Goal: Task Accomplishment & Management: Manage account settings

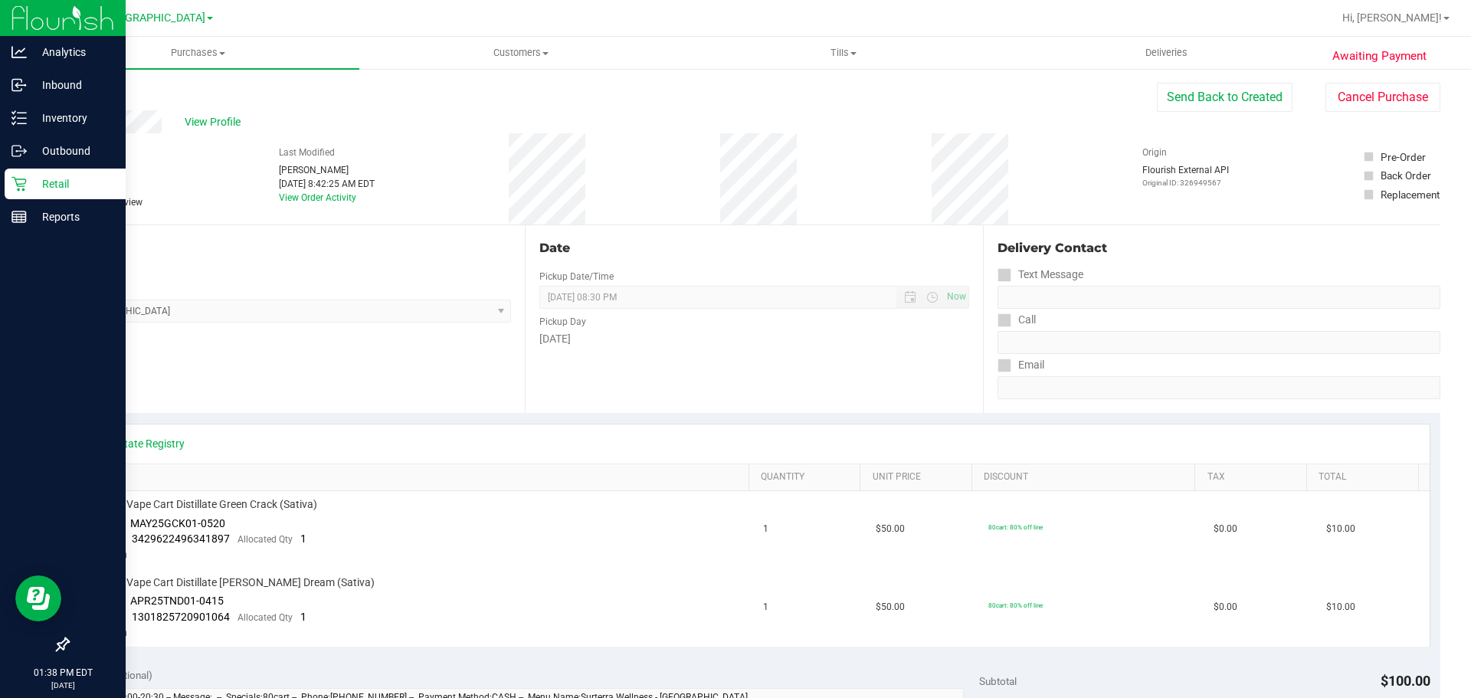
click at [20, 173] on div "Retail" at bounding box center [65, 183] width 121 height 31
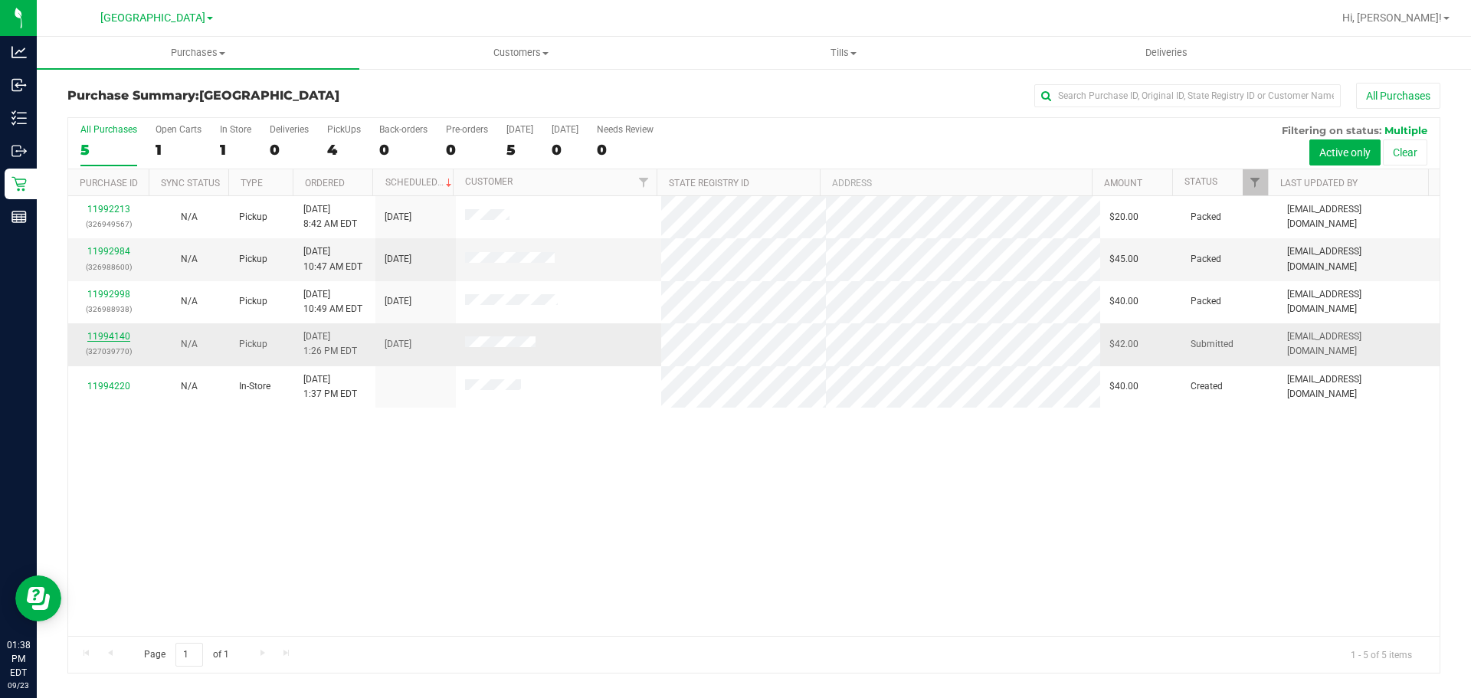
click at [102, 334] on link "11994140" at bounding box center [108, 336] width 43 height 11
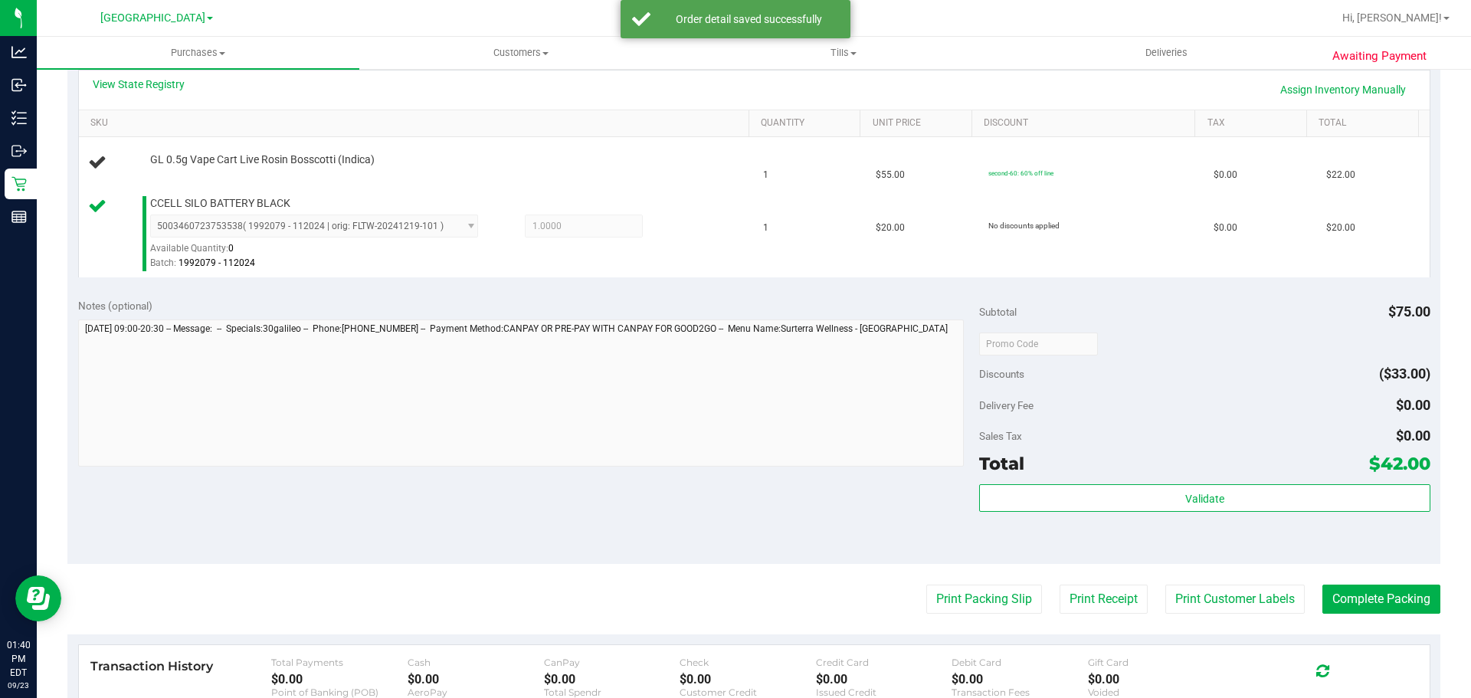
scroll to position [453, 0]
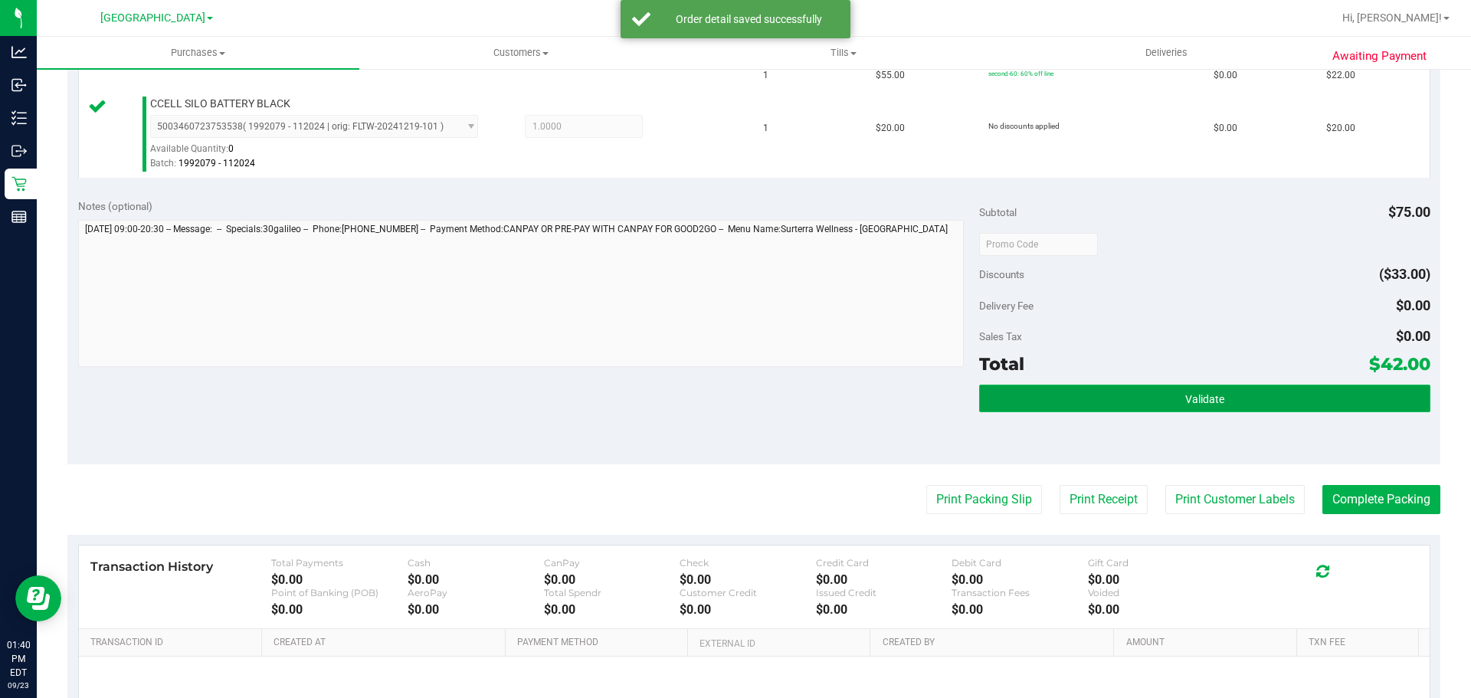
click at [1091, 399] on button "Validate" at bounding box center [1204, 398] width 450 height 28
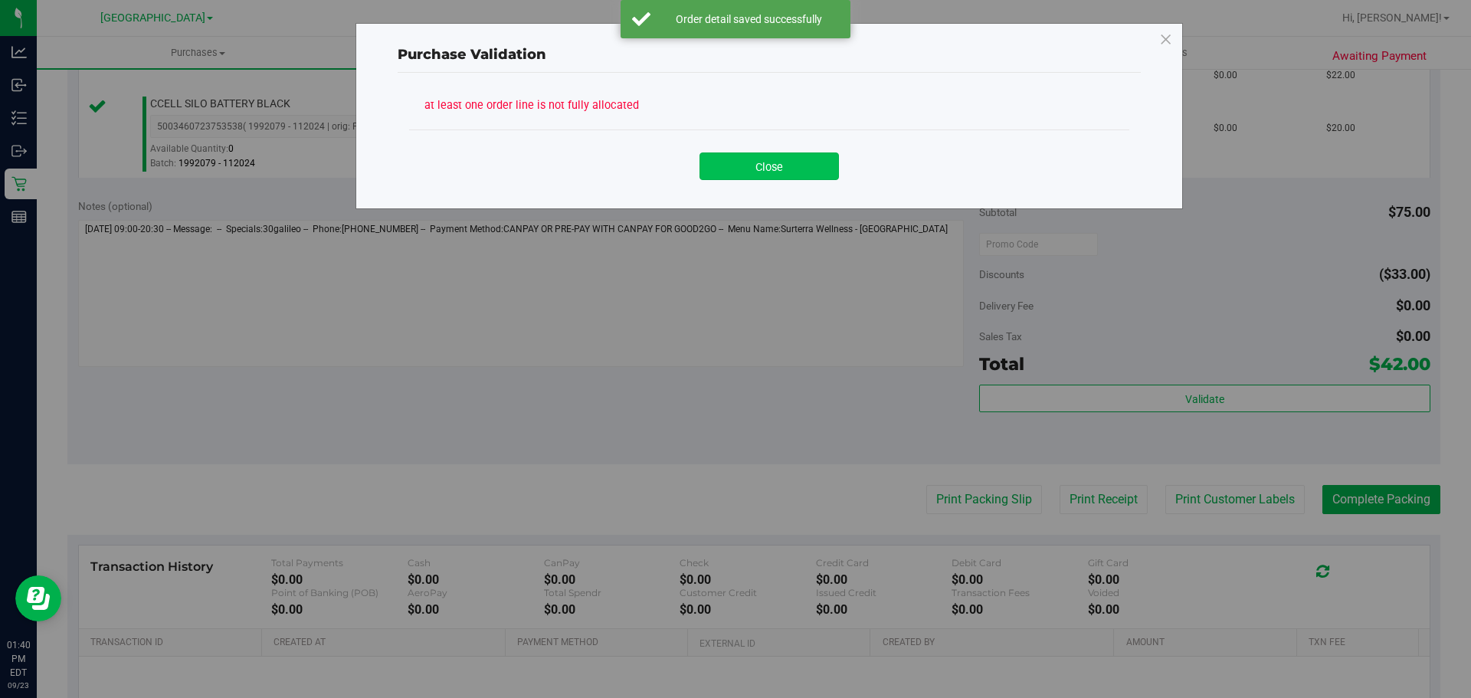
click at [787, 165] on button "Close" at bounding box center [768, 166] width 139 height 28
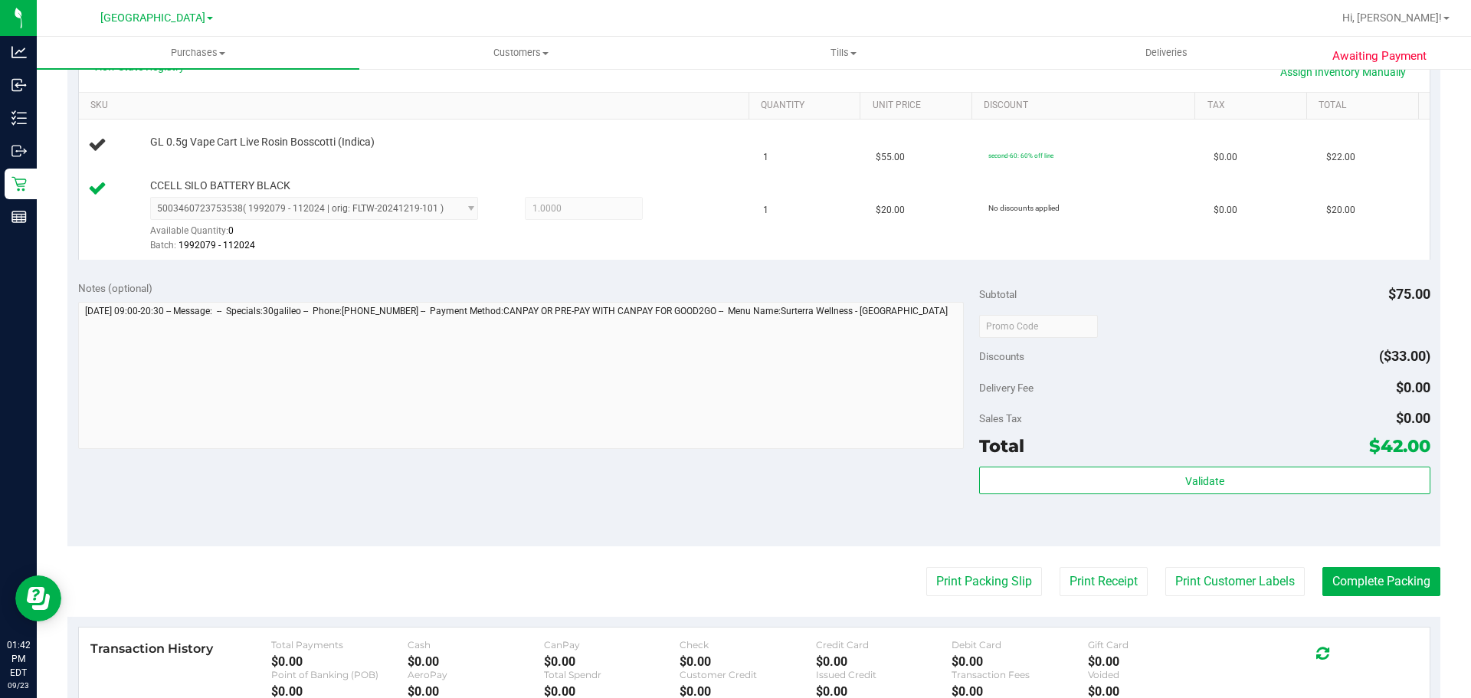
scroll to position [300, 0]
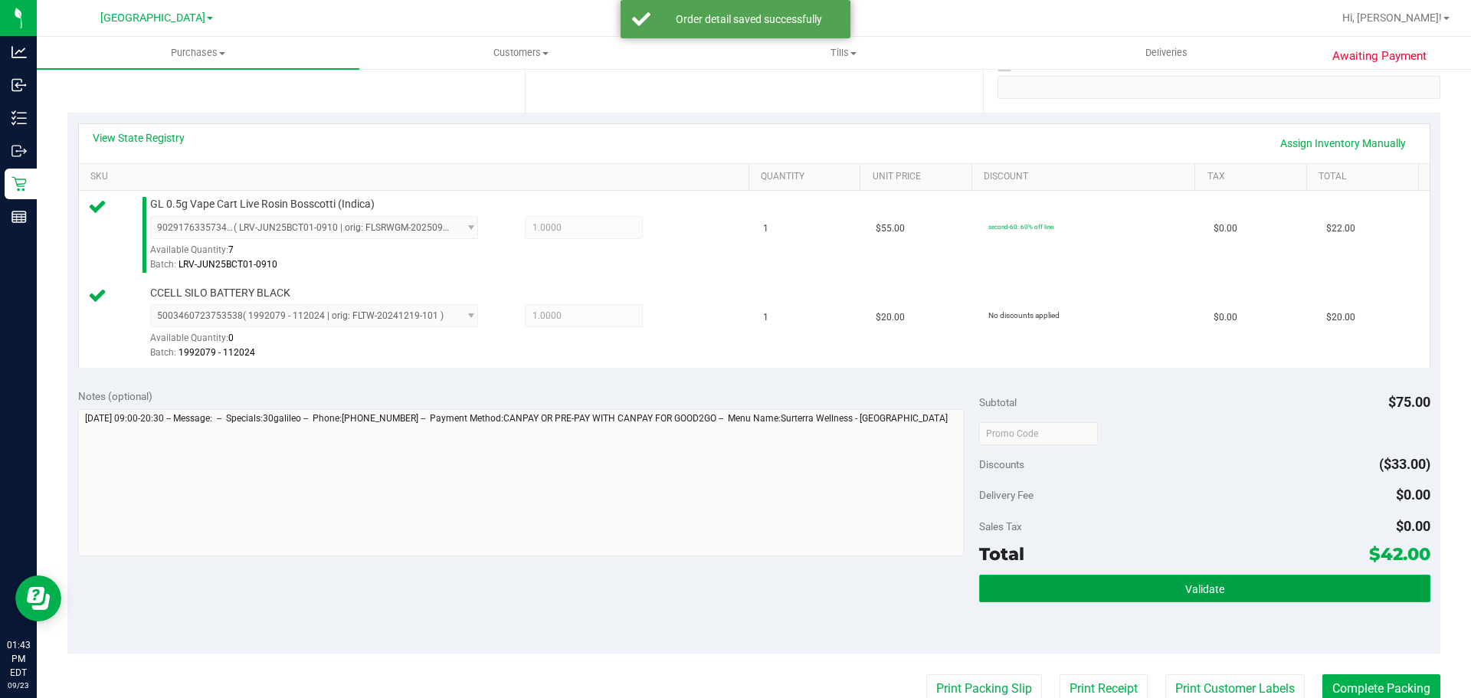
click at [1291, 577] on button "Validate" at bounding box center [1204, 588] width 450 height 28
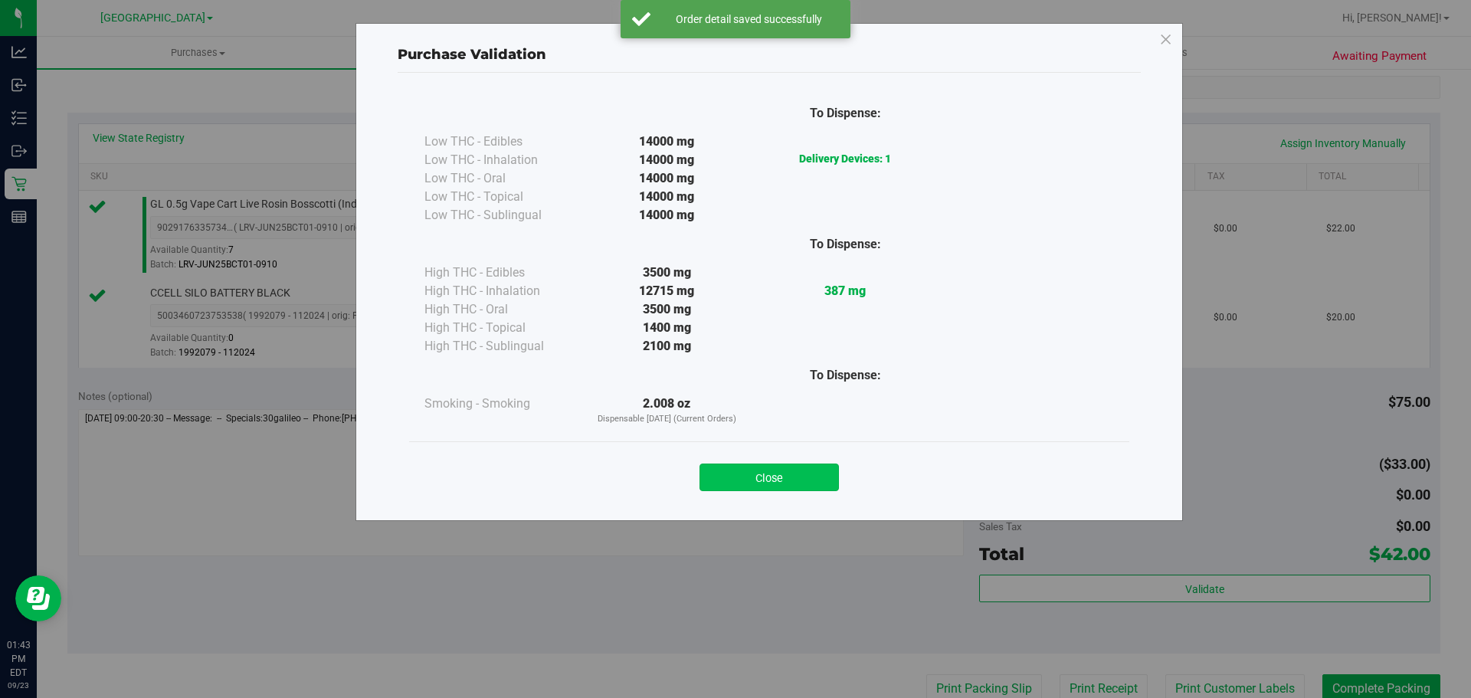
click at [734, 483] on button "Close" at bounding box center [768, 477] width 139 height 28
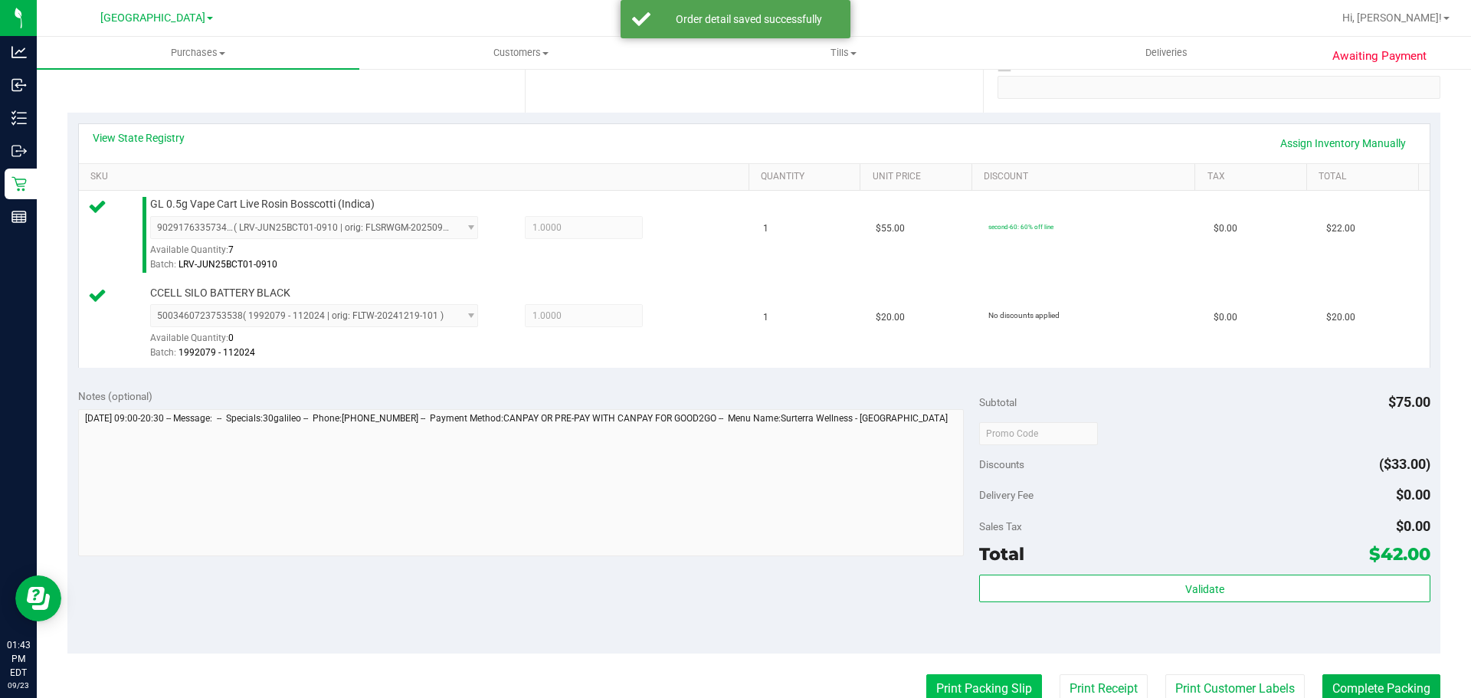
click at [1002, 678] on button "Print Packing Slip" at bounding box center [984, 688] width 116 height 29
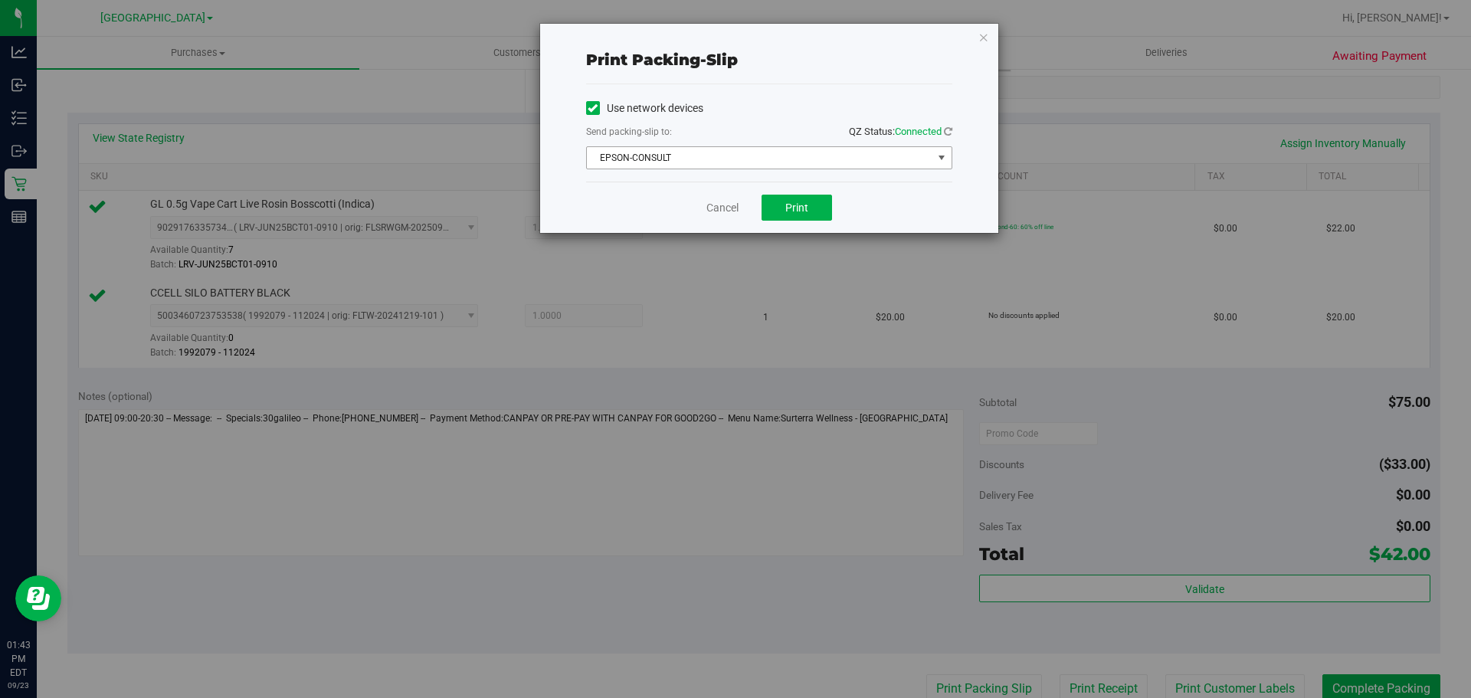
click at [756, 167] on span "EPSON-CONSULT" at bounding box center [759, 157] width 345 height 21
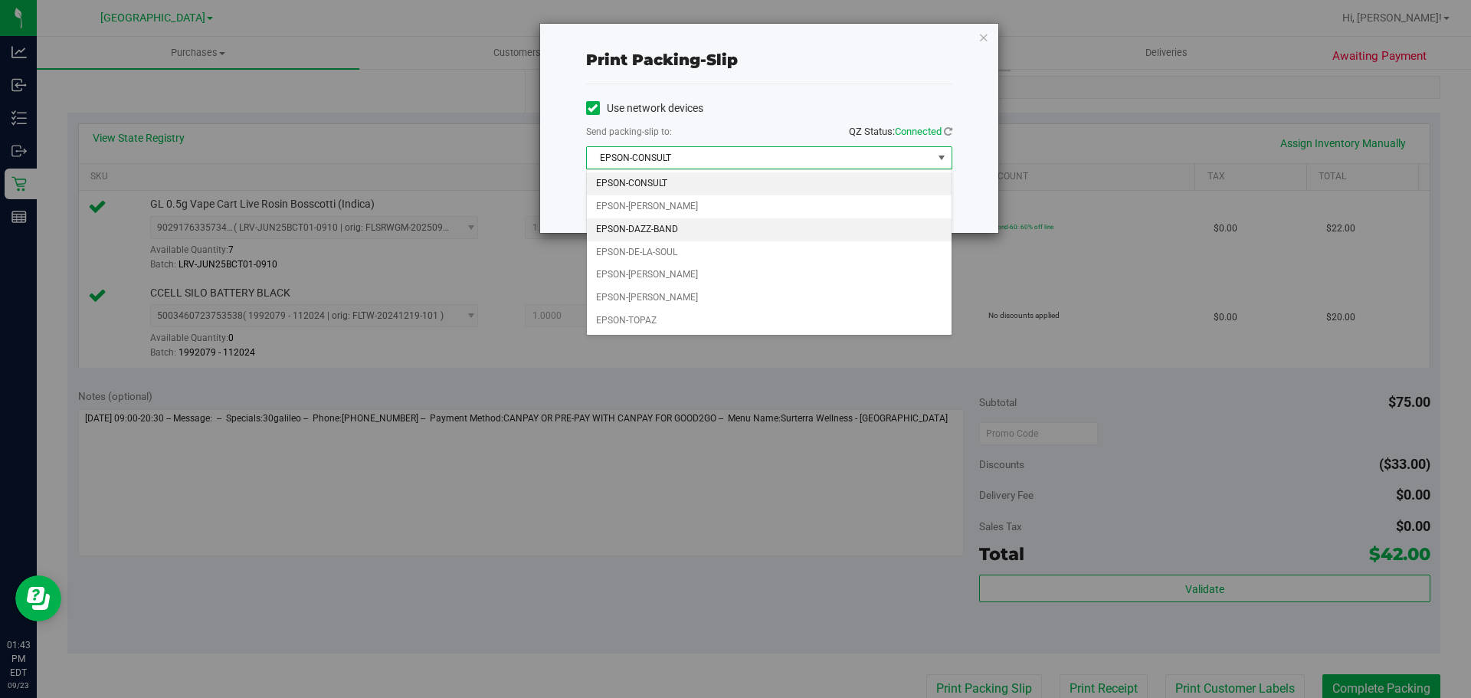
click at [869, 218] on li "EPSON-DAZZ-BAND" at bounding box center [769, 229] width 365 height 23
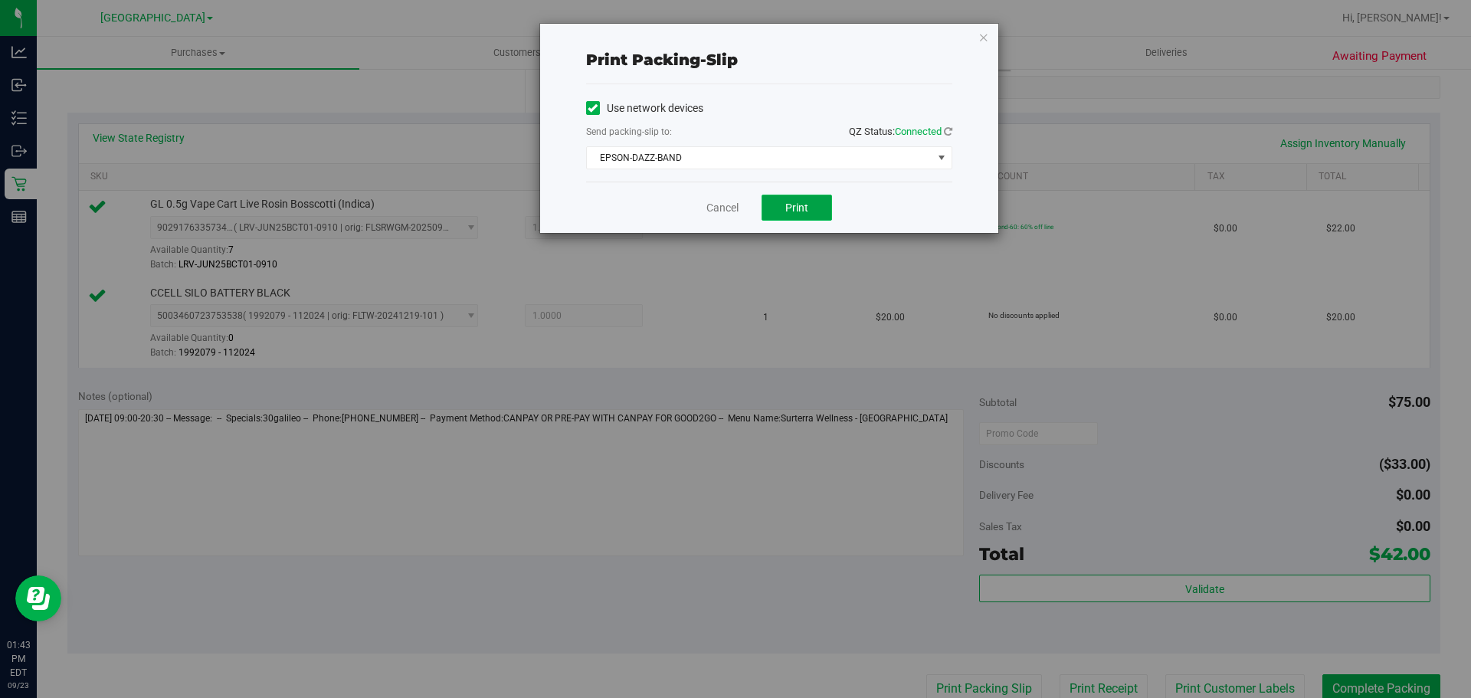
click at [798, 211] on span "Print" at bounding box center [796, 207] width 23 height 12
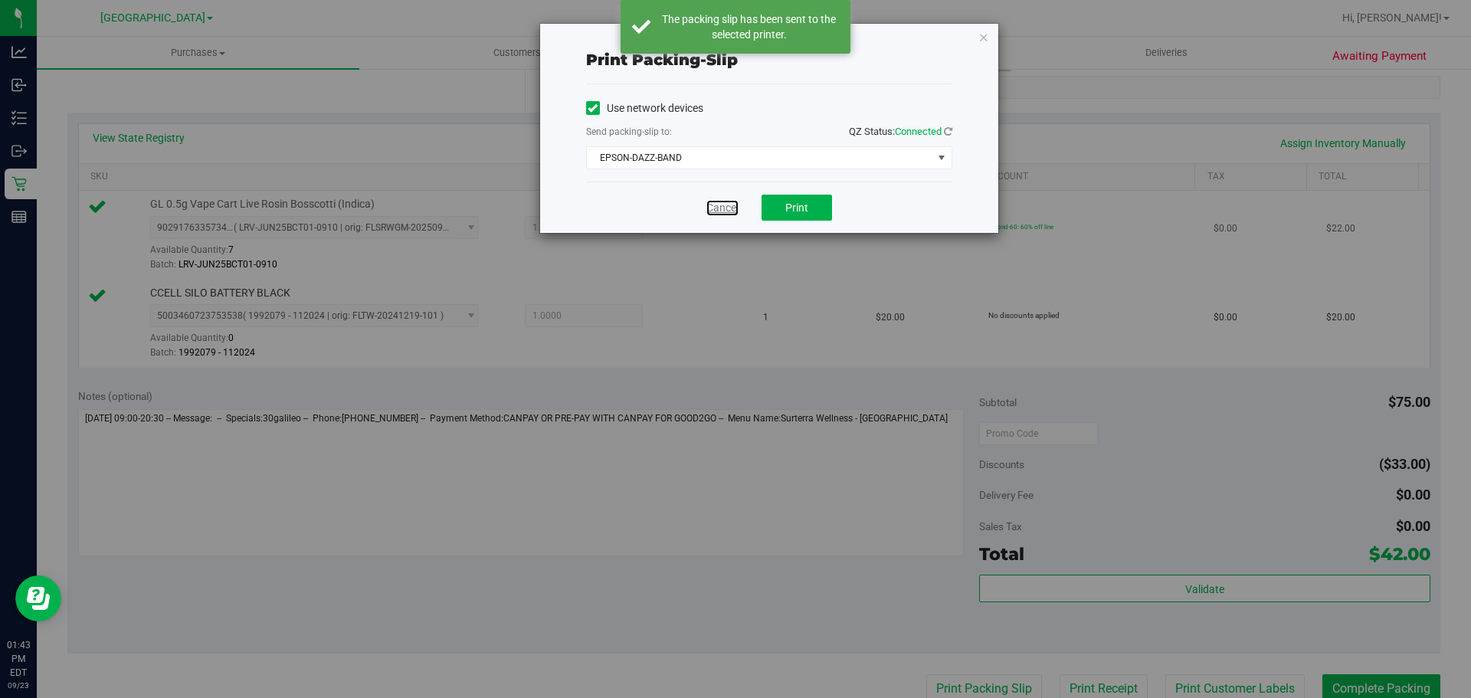
click at [724, 214] on link "Cancel" at bounding box center [722, 208] width 32 height 16
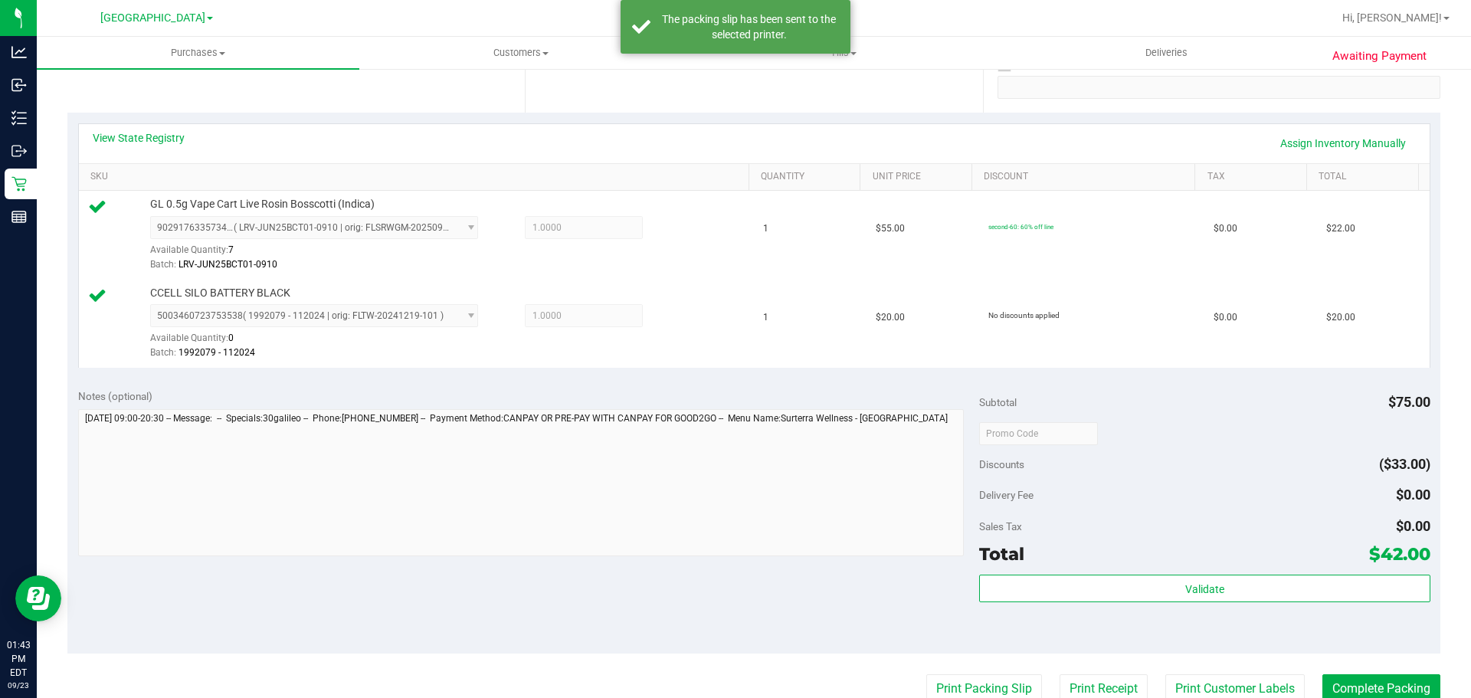
scroll to position [306, 0]
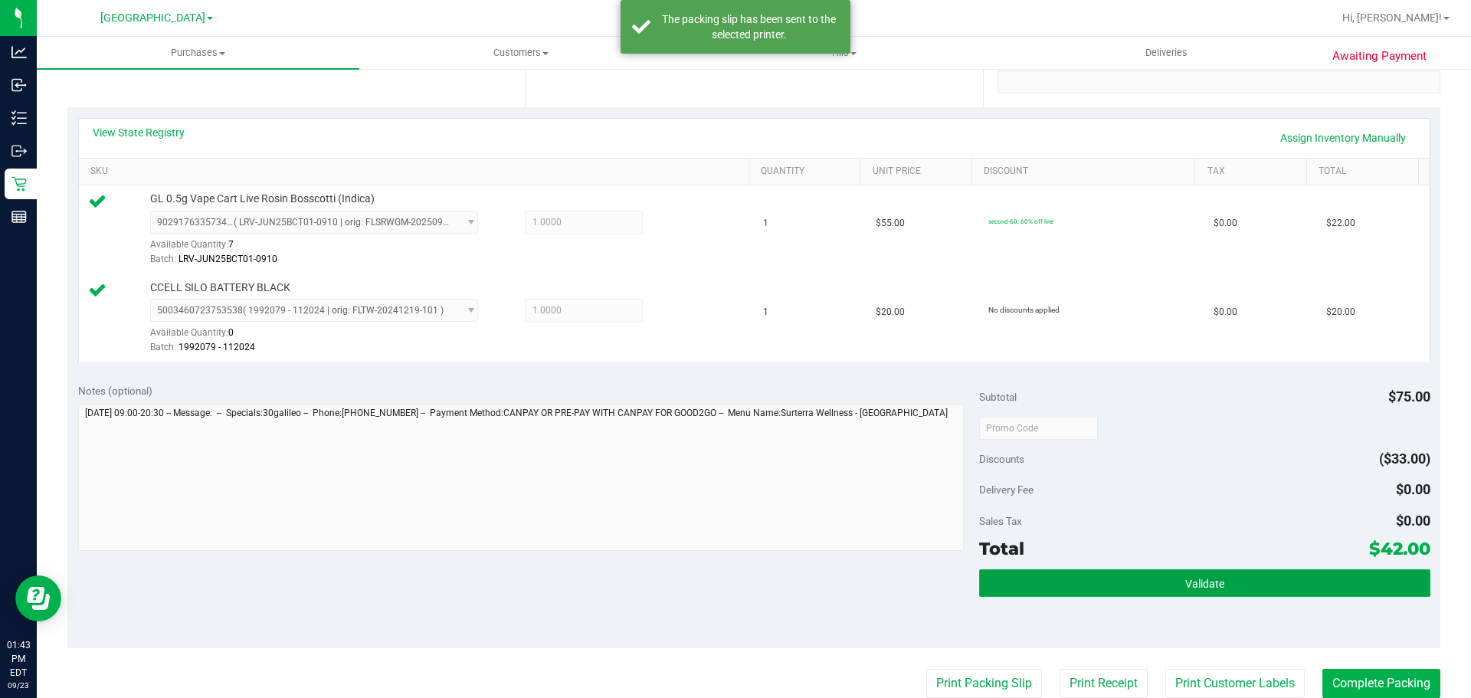
click at [1155, 571] on button "Validate" at bounding box center [1204, 583] width 450 height 28
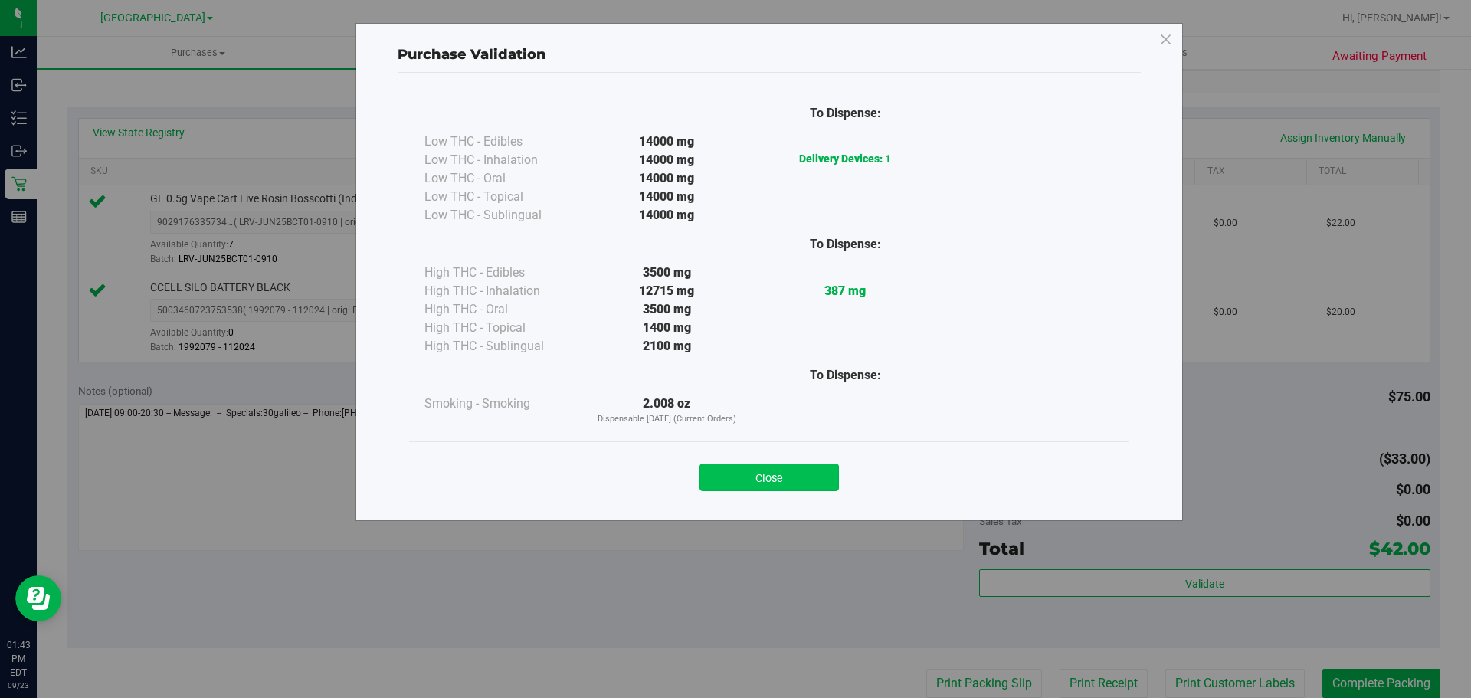
click at [797, 475] on button "Close" at bounding box center [768, 477] width 139 height 28
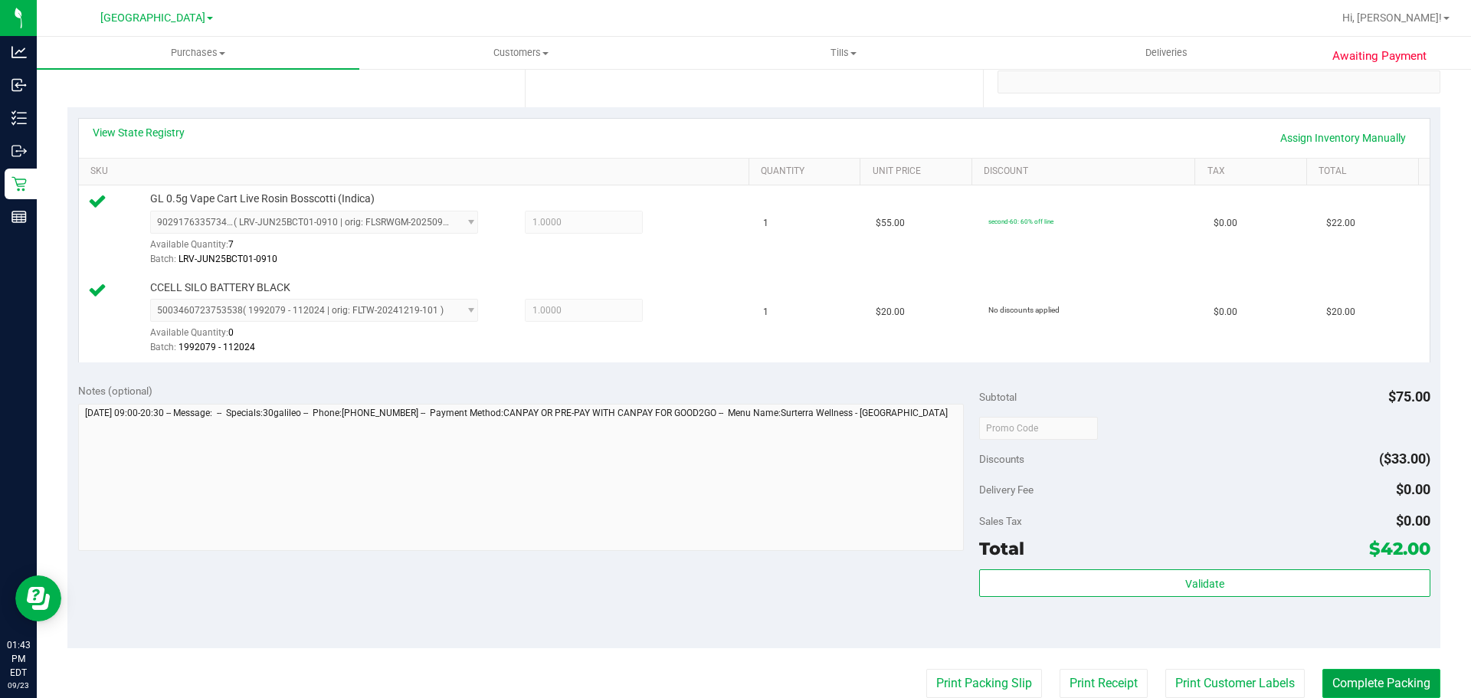
click at [1354, 682] on button "Complete Packing" at bounding box center [1381, 683] width 118 height 29
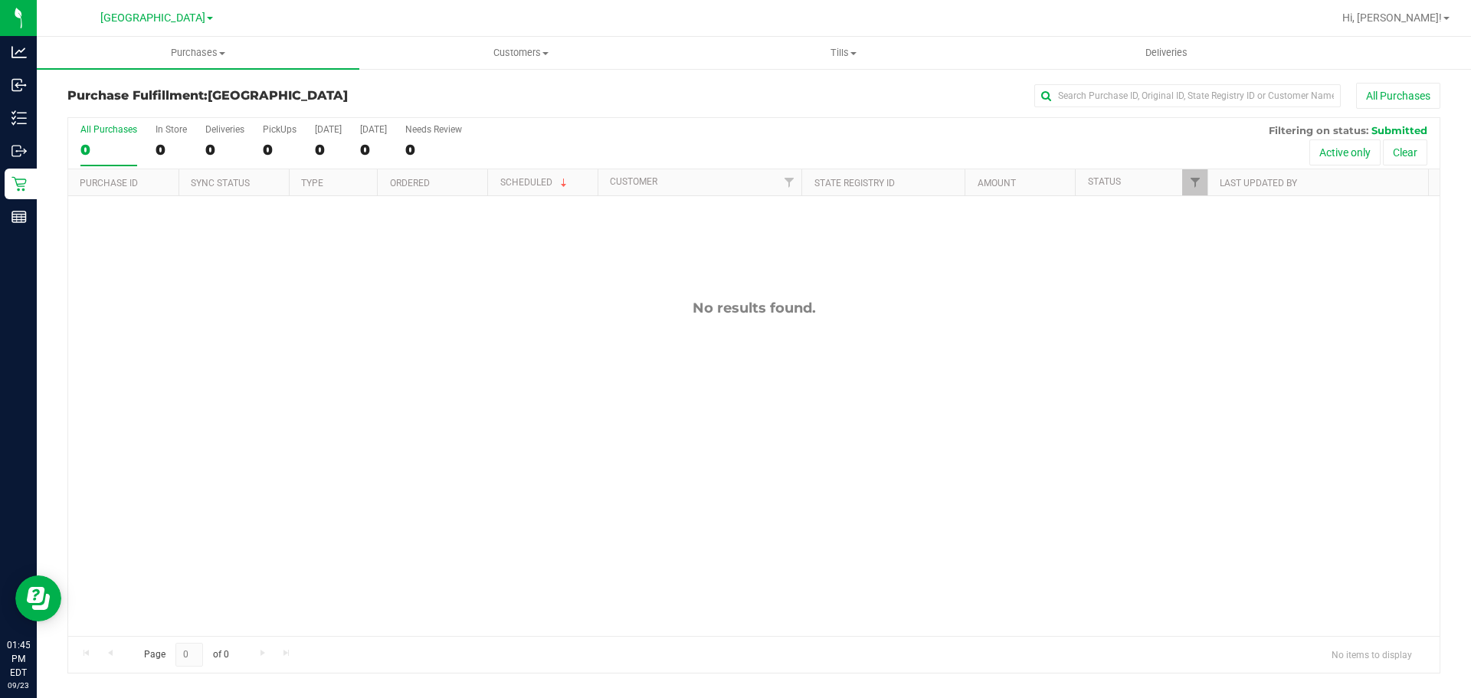
drag, startPoint x: 739, startPoint y: 230, endPoint x: 417, endPoint y: 230, distance: 321.7
click at [739, 230] on div "No results found." at bounding box center [753, 467] width 1371 height 543
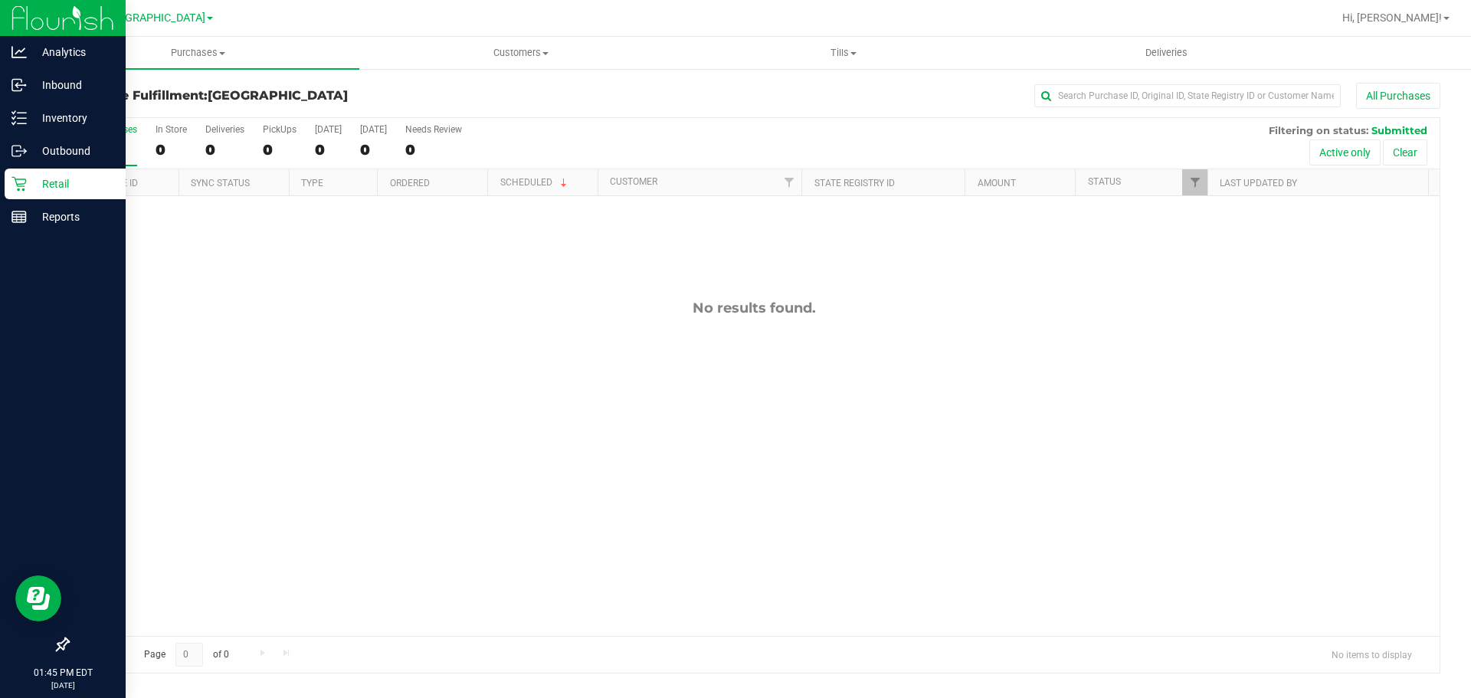
click at [20, 198] on div "Retail" at bounding box center [65, 183] width 121 height 31
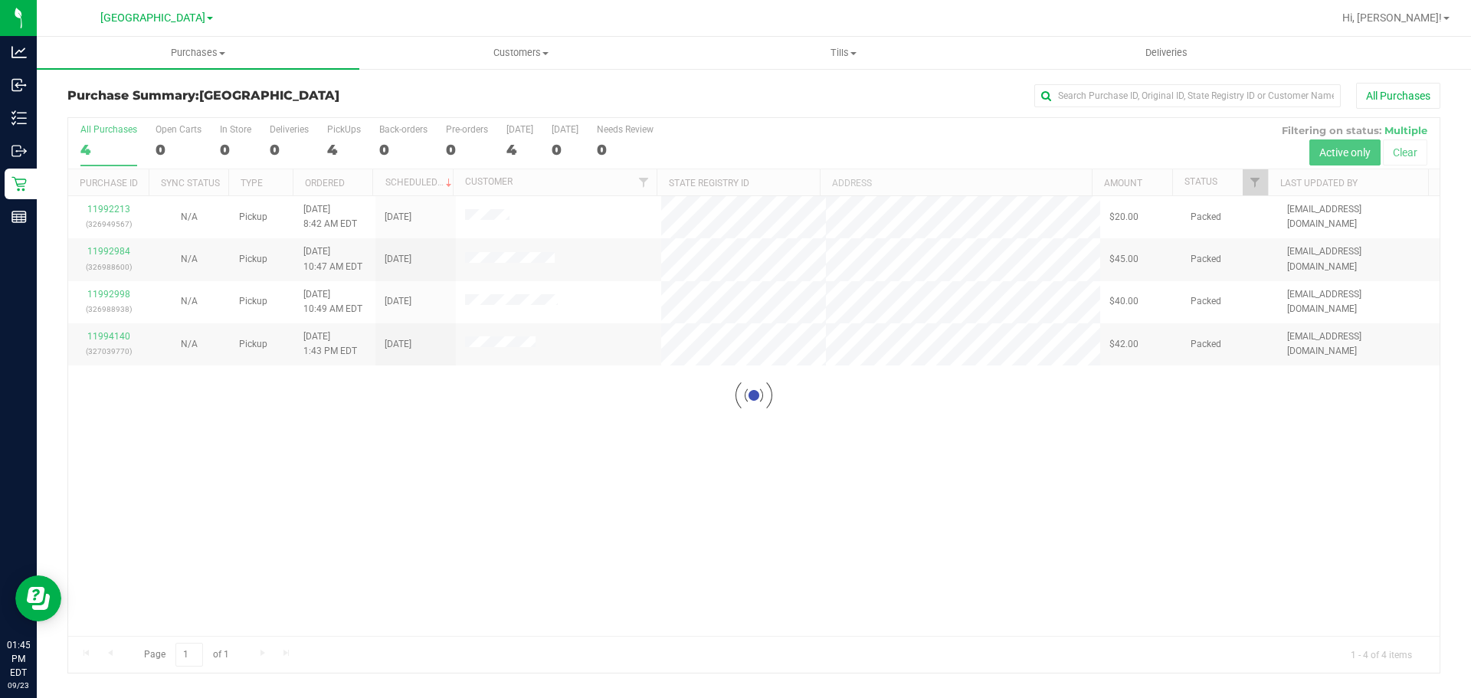
click at [642, 555] on div at bounding box center [753, 395] width 1371 height 555
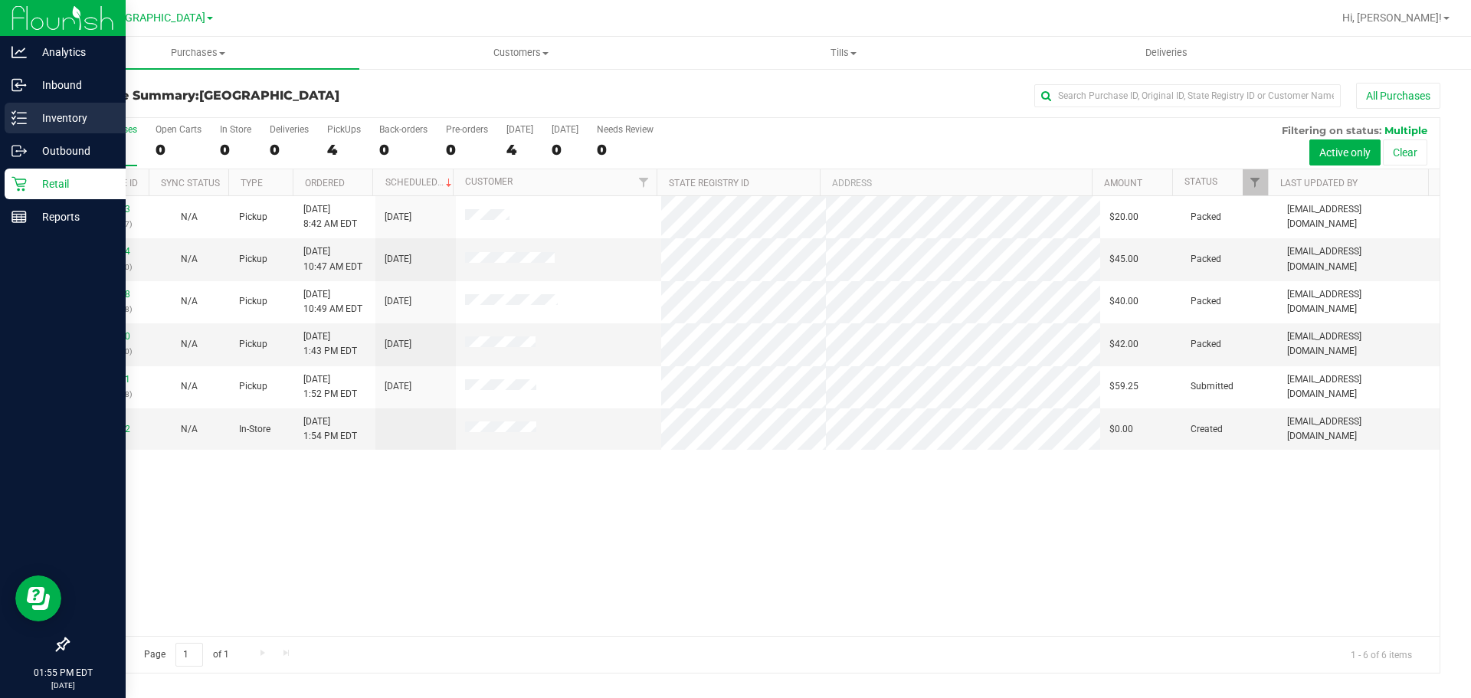
click at [6, 132] on div "Inventory" at bounding box center [65, 118] width 121 height 31
